Goal: Information Seeking & Learning: Check status

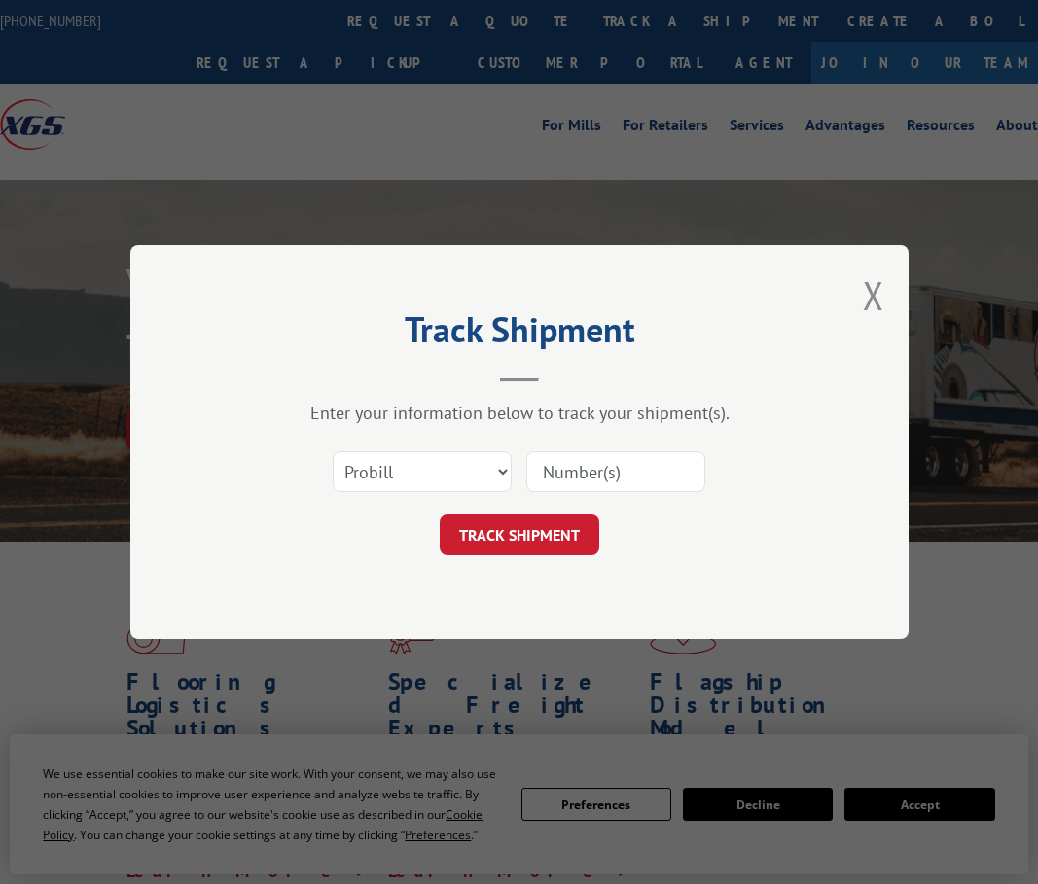
click at [420, 466] on select "Select category... Probill BOL PO" at bounding box center [422, 471] width 179 height 41
select select "bol"
click at [333, 451] on select "Select category... Probill BOL PO" at bounding box center [422, 471] width 179 height 41
click at [604, 474] on input at bounding box center [615, 471] width 179 height 41
paste input "97383"
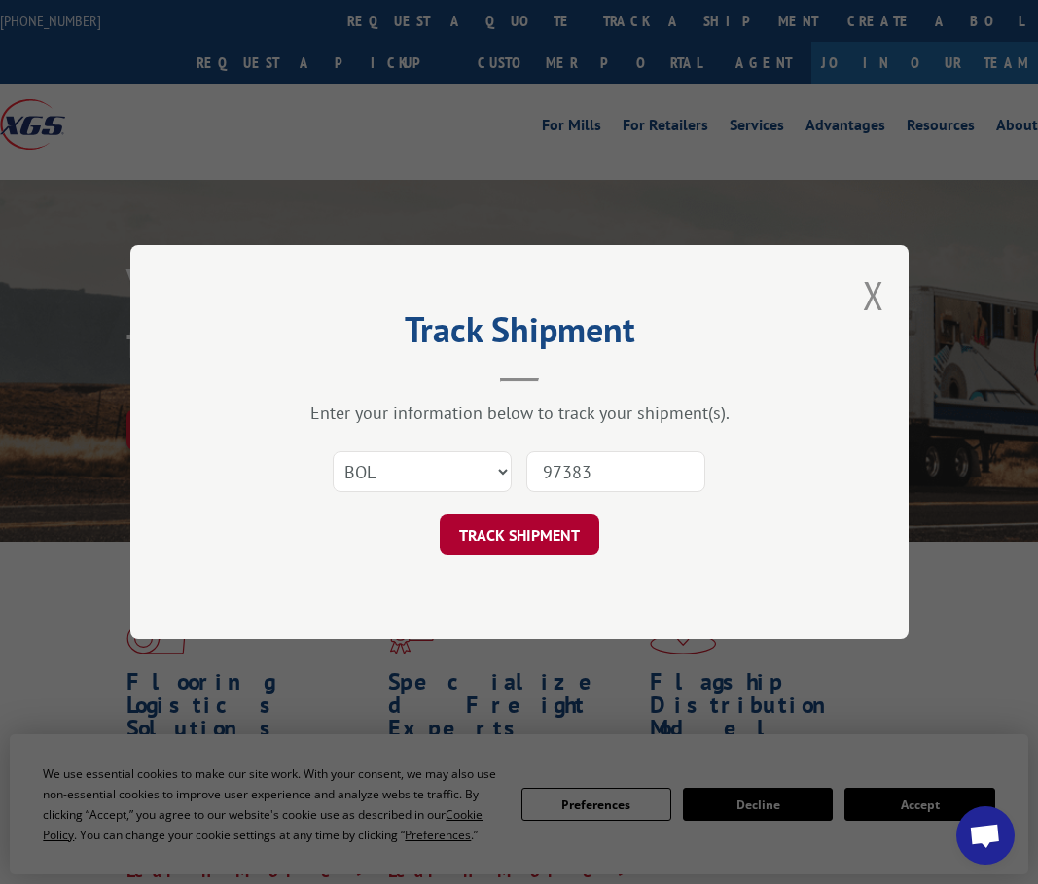
type input "97383"
click at [525, 529] on button "TRACK SHIPMENT" at bounding box center [520, 535] width 160 height 41
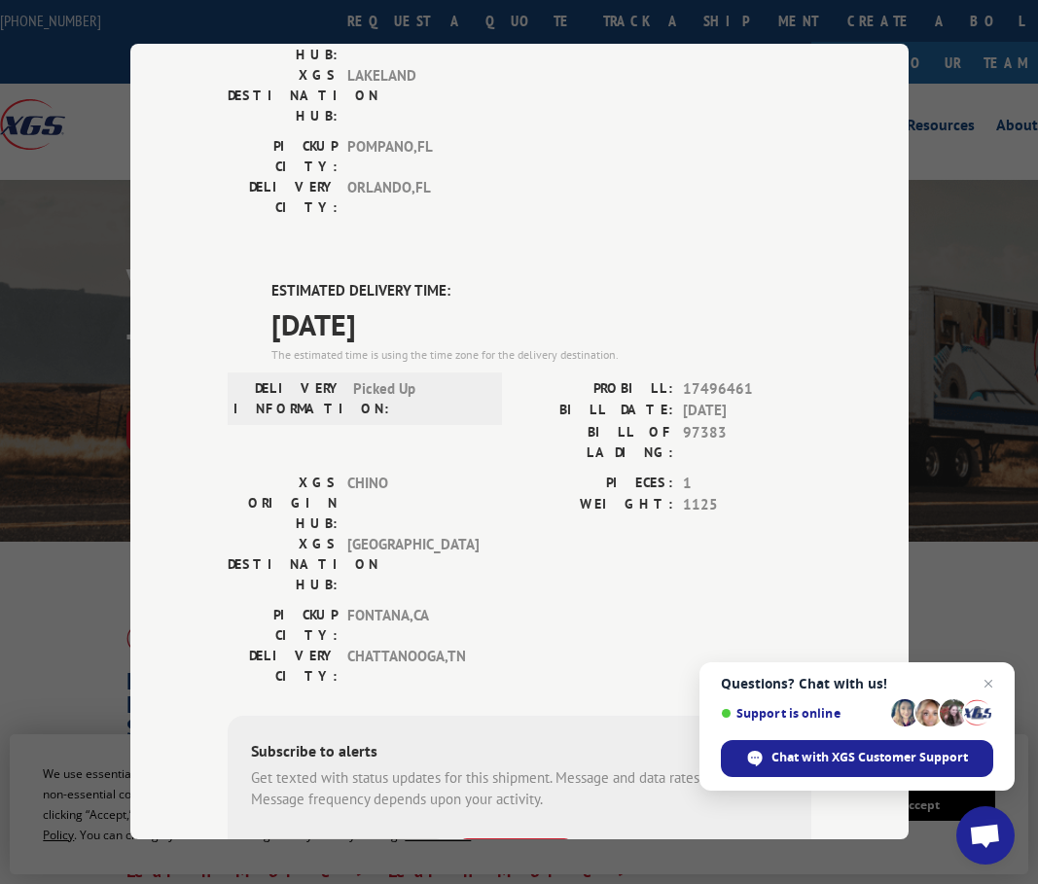
scroll to position [384, 0]
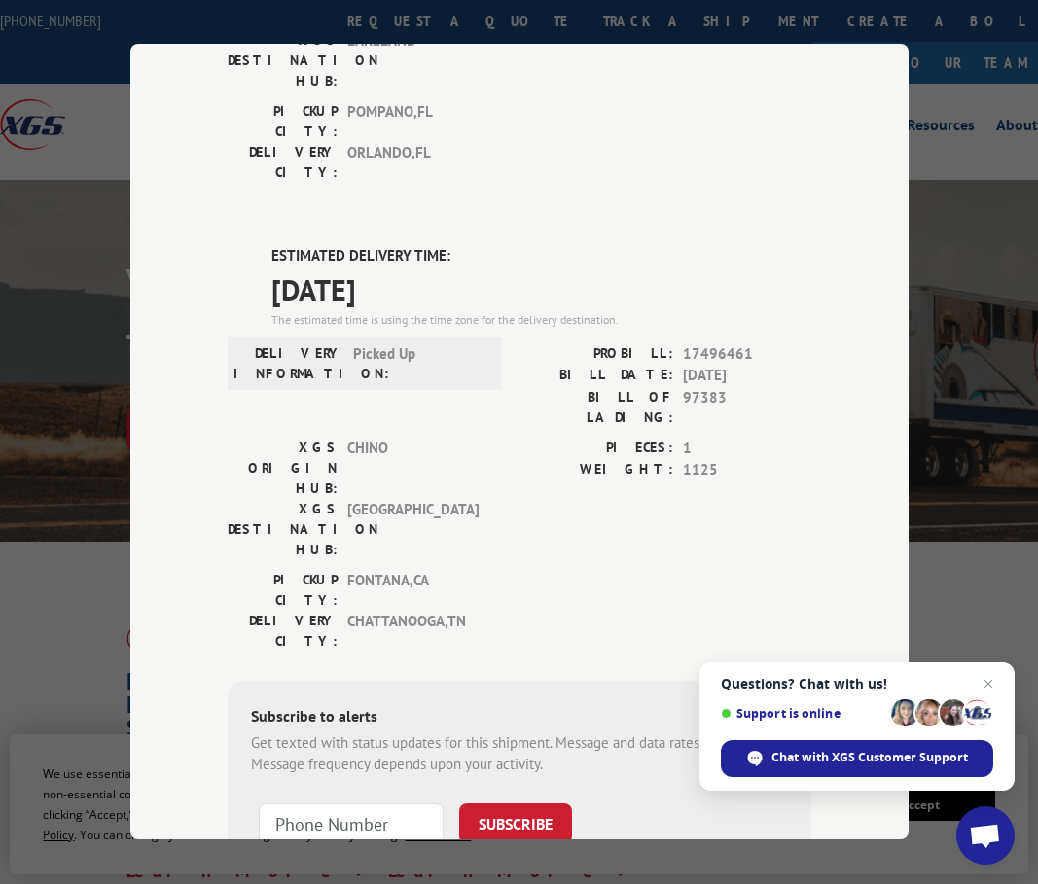
click at [700, 343] on span "17496461" at bounding box center [747, 354] width 128 height 22
copy span "17496461"
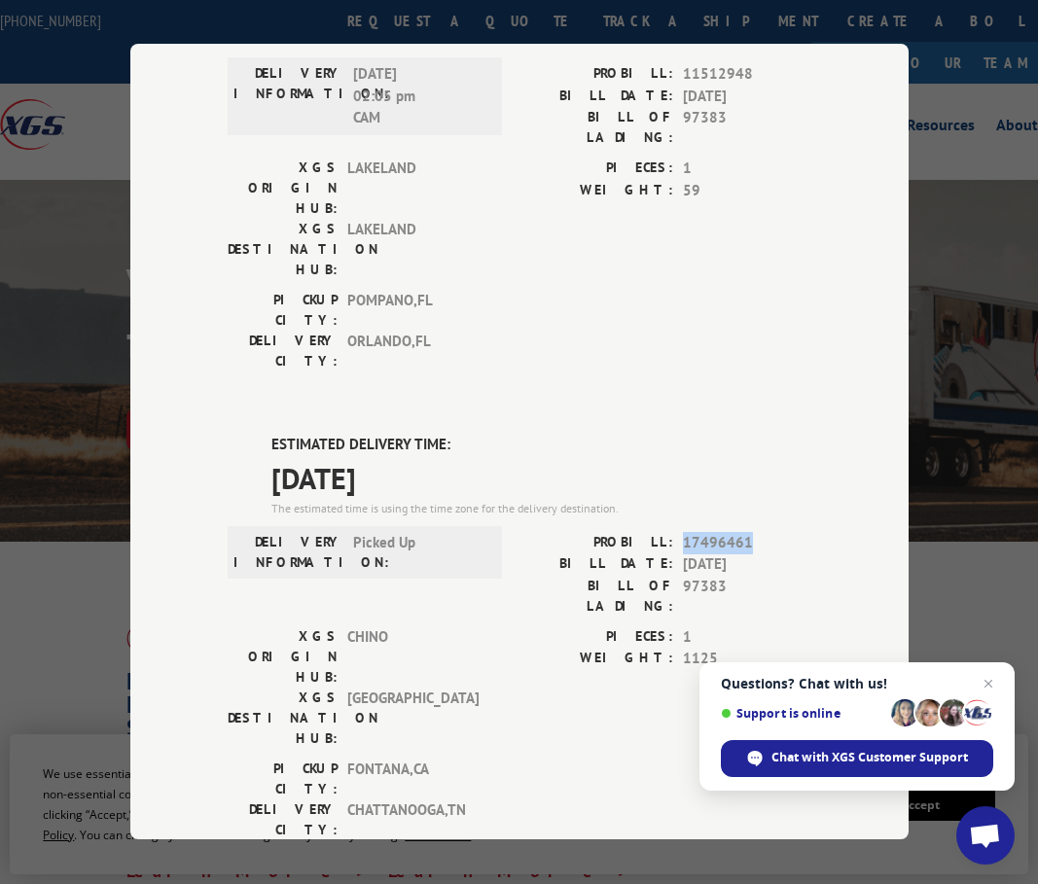
scroll to position [0, 0]
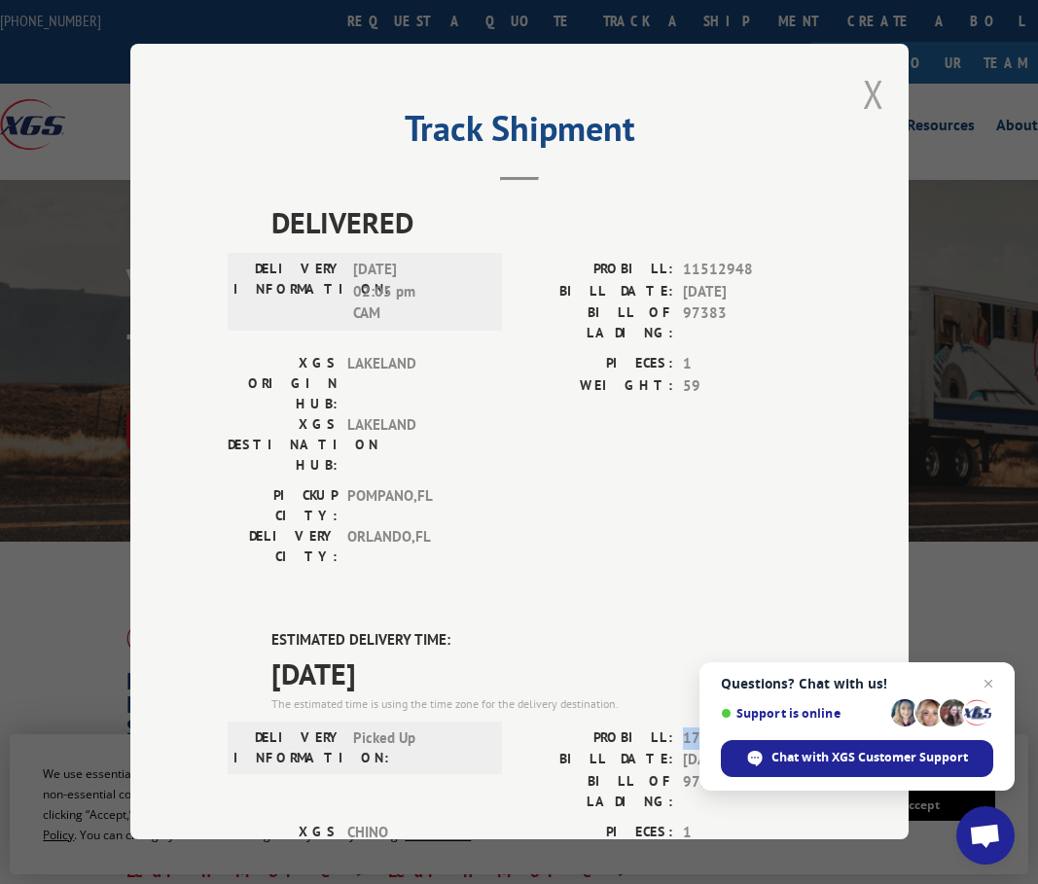
click at [868, 78] on button "Close modal" at bounding box center [873, 94] width 21 height 52
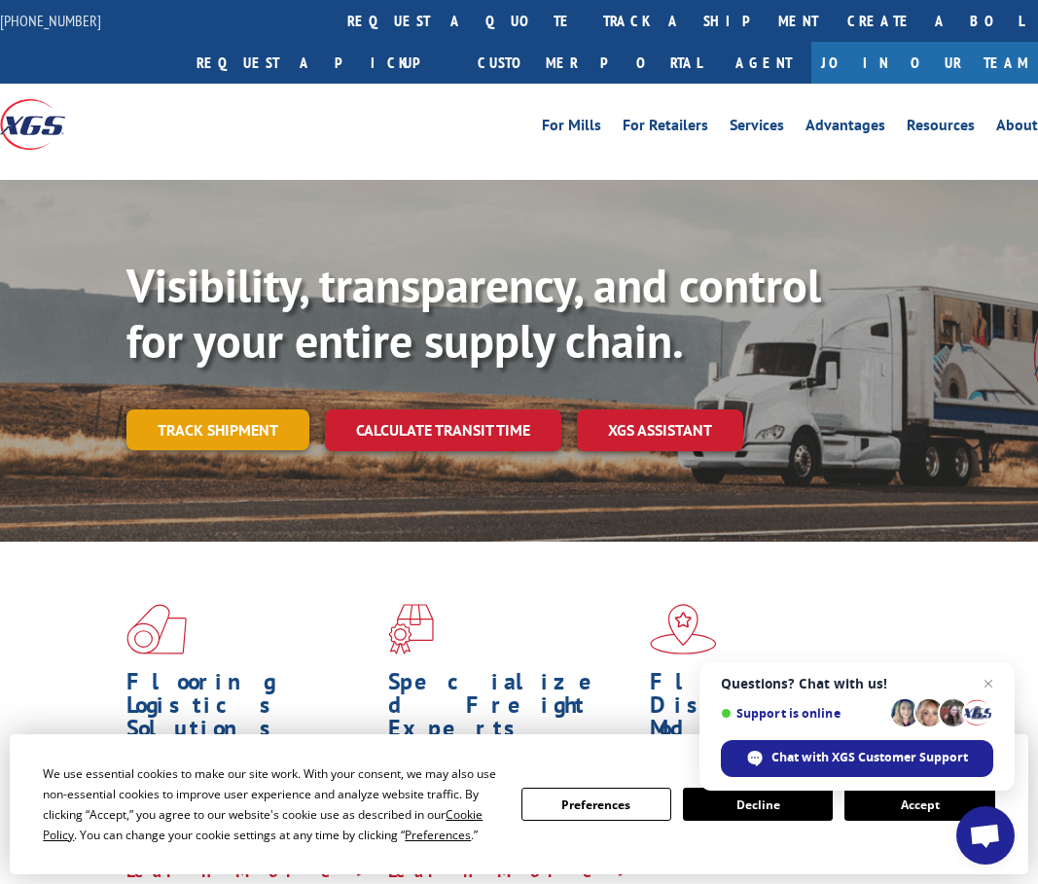
click at [238, 429] on link "Track shipment" at bounding box center [217, 430] width 183 height 41
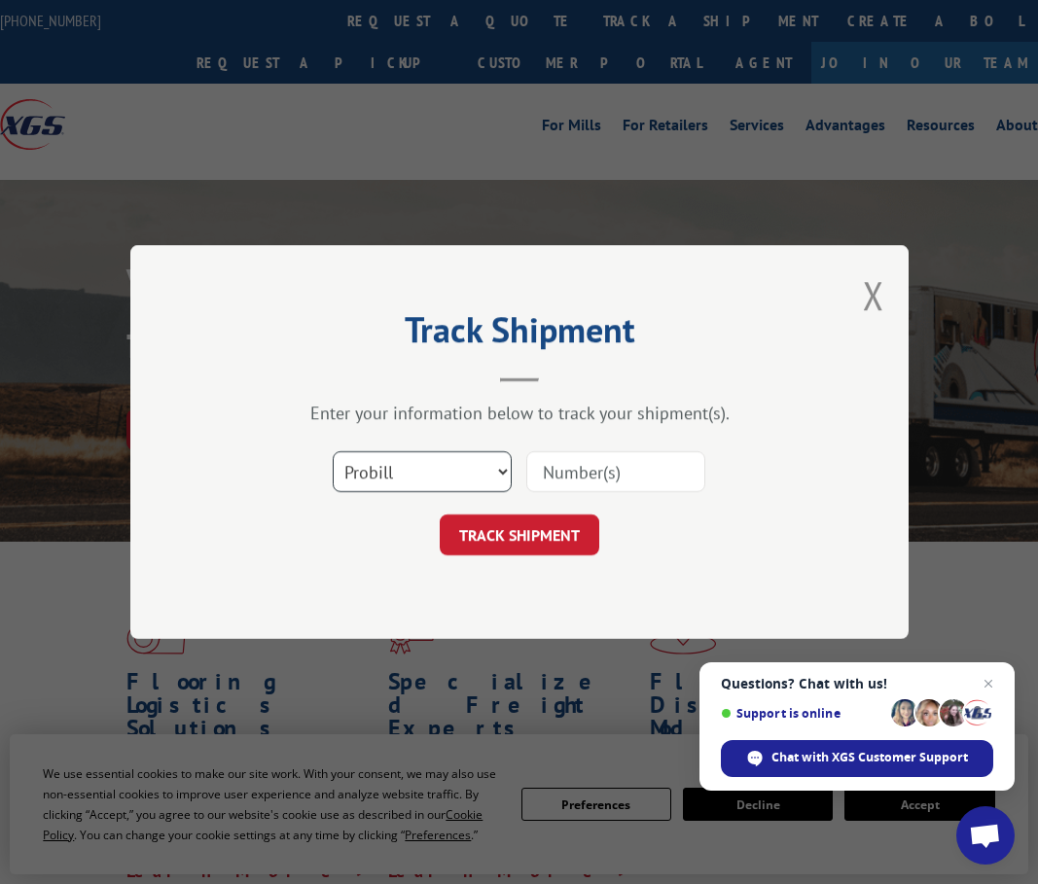
click at [390, 474] on select "Select category... Probill BOL PO" at bounding box center [422, 471] width 179 height 41
select select "bol"
click at [333, 451] on select "Select category... Probill BOL PO" at bounding box center [422, 471] width 179 height 41
click at [590, 477] on input at bounding box center [615, 471] width 179 height 41
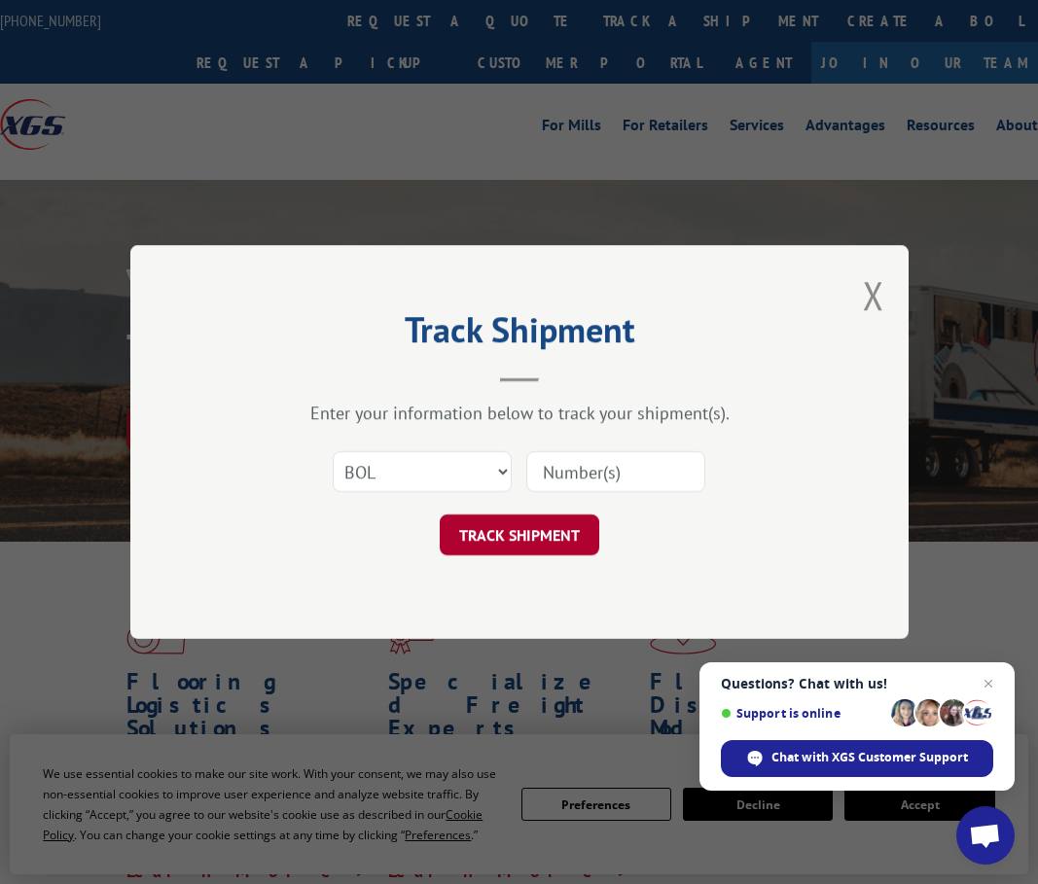
paste input "97384"
type input "97384"
click at [497, 537] on button "TRACK SHIPMENT" at bounding box center [520, 535] width 160 height 41
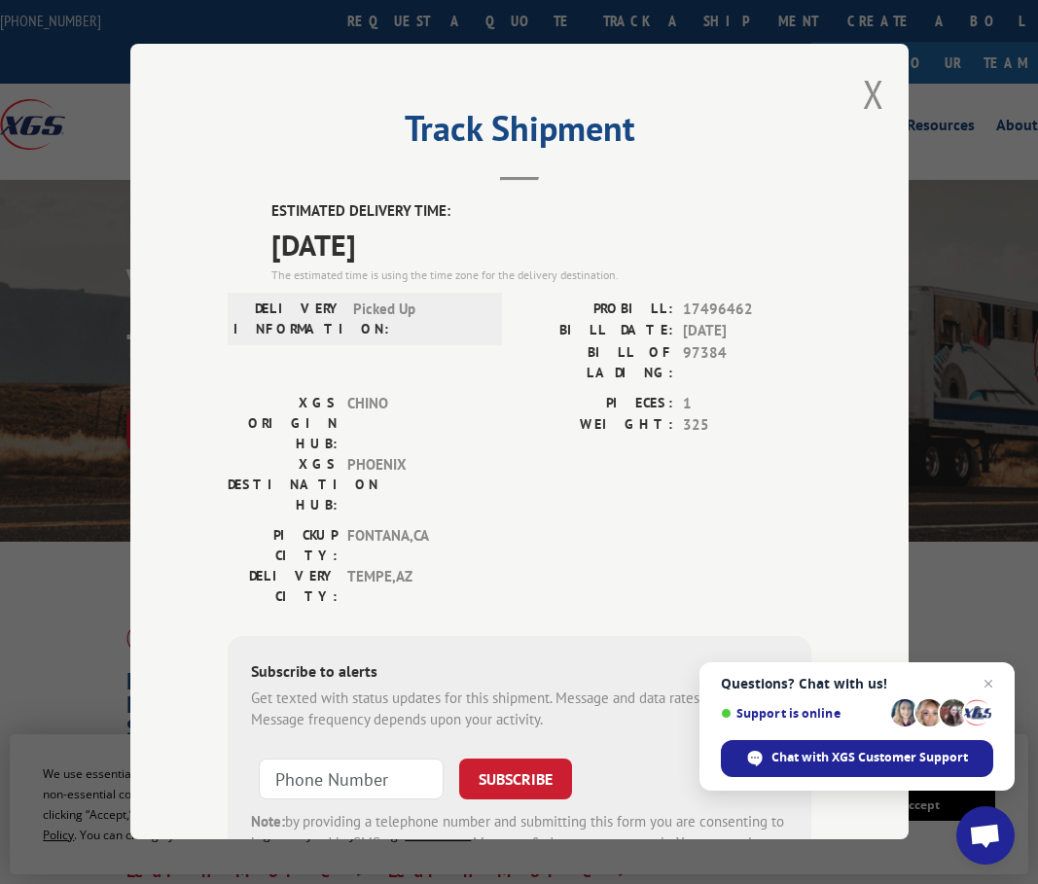
click at [721, 305] on span "17496462" at bounding box center [747, 310] width 128 height 22
copy span "17496462"
click at [722, 308] on span "17496462" at bounding box center [747, 310] width 128 height 22
